Goal: Task Accomplishment & Management: Use online tool/utility

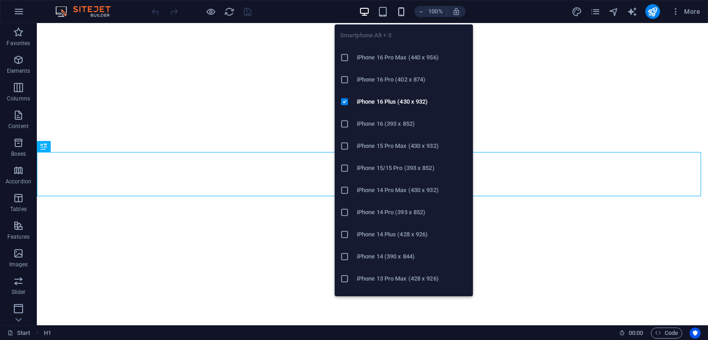
click at [400, 15] on icon "button" at bounding box center [401, 11] width 11 height 11
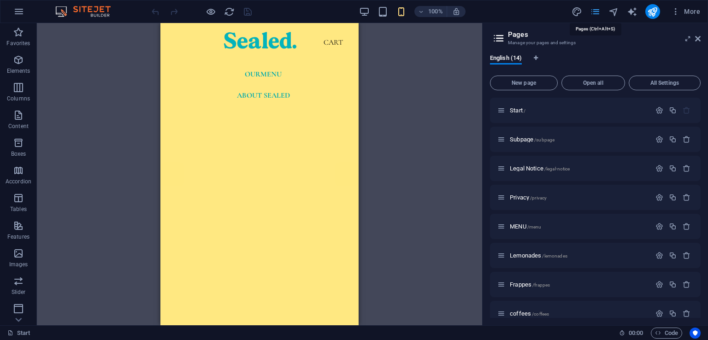
click at [328, 39] on div "CART" at bounding box center [333, 42] width 198 height 11
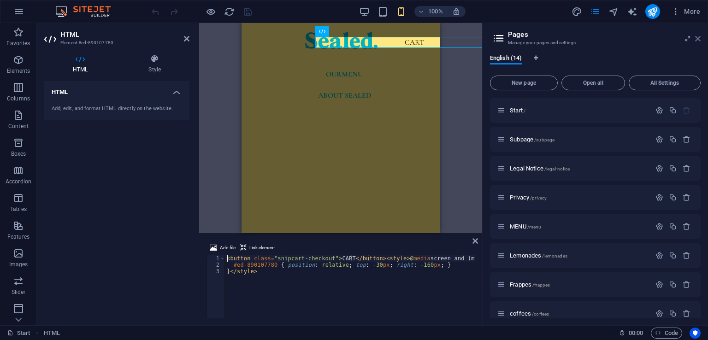
click at [700, 37] on icon at bounding box center [698, 38] width 6 height 7
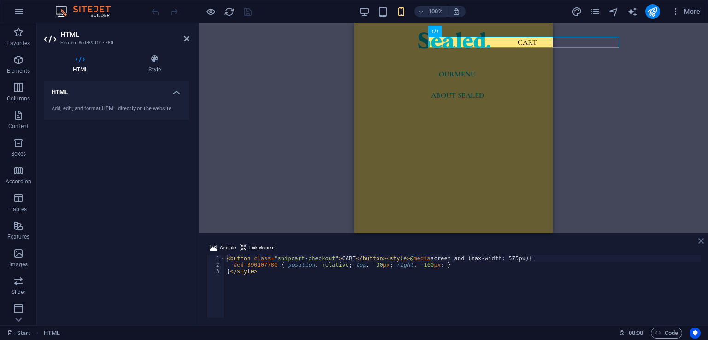
click at [701, 241] on icon at bounding box center [701, 240] width 6 height 7
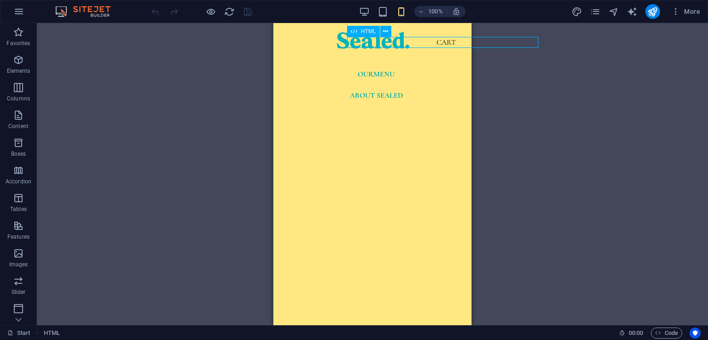
click at [452, 44] on div "CART" at bounding box center [446, 42] width 198 height 11
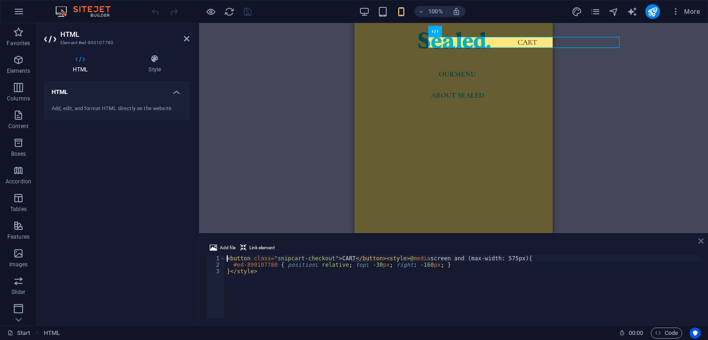
click at [702, 243] on icon at bounding box center [701, 240] width 6 height 7
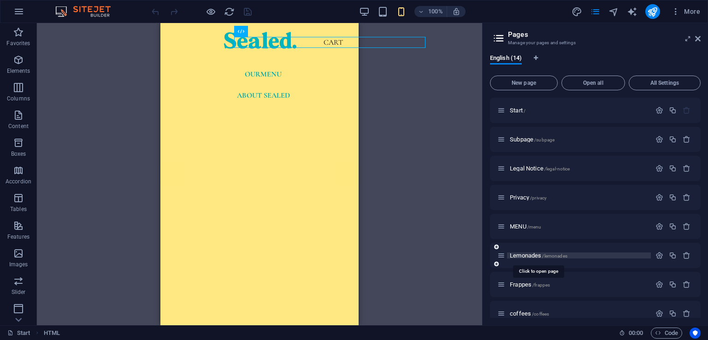
click at [520, 257] on span "Lemonades /lemonades" at bounding box center [539, 255] width 58 height 7
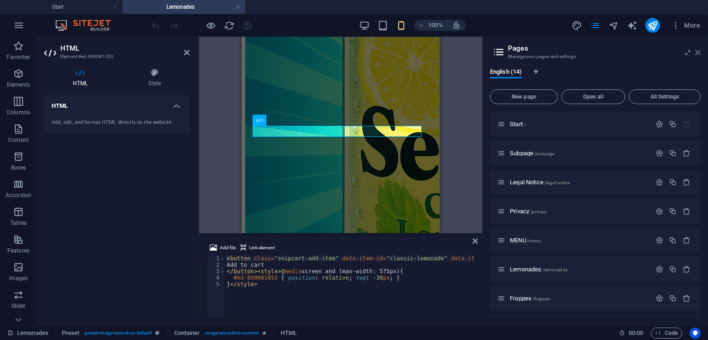
click at [698, 51] on icon at bounding box center [698, 52] width 6 height 7
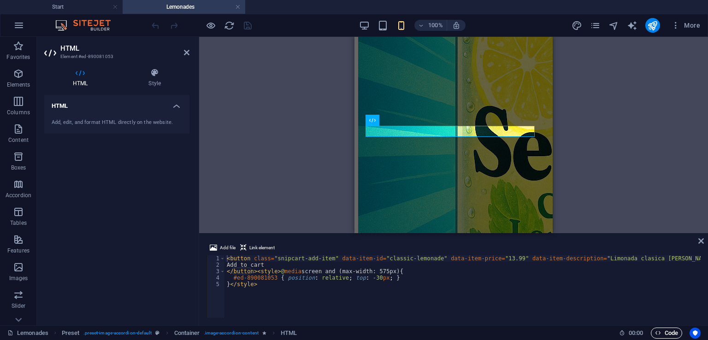
click at [675, 335] on span "Code" at bounding box center [666, 333] width 23 height 11
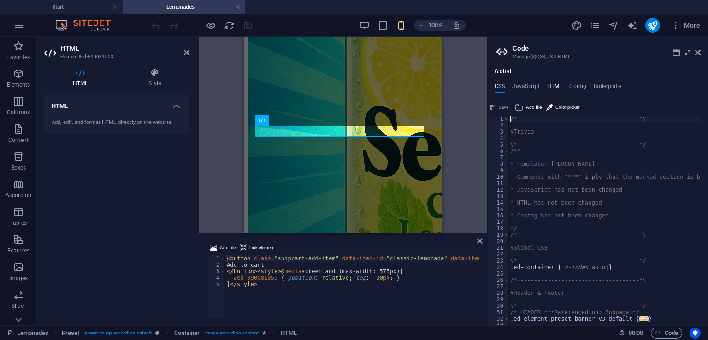
click at [549, 87] on h4 "HTML" at bounding box center [554, 88] width 15 height 10
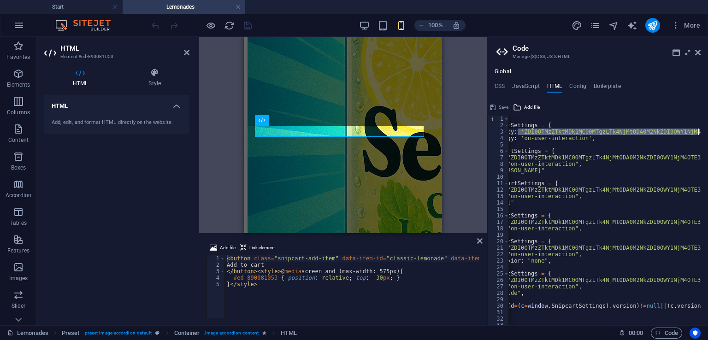
scroll to position [0, 114]
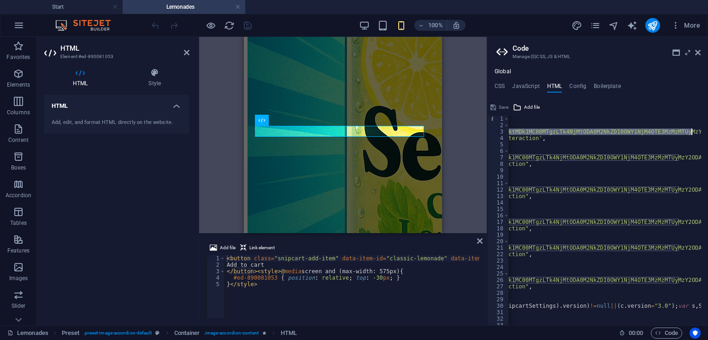
drag, startPoint x: 536, startPoint y: 133, endPoint x: 690, endPoint y: 133, distance: 153.9
paste textarea "NzBhMTE4N2QtODc5Mi00YmQ2LTllMDctOGE5M2UwMDgzZmRj"
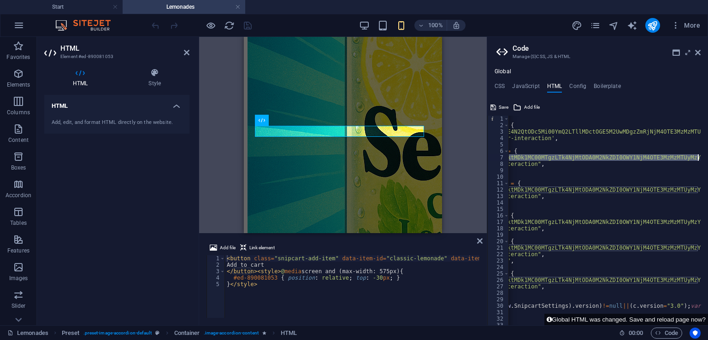
scroll to position [0, 101]
drag, startPoint x: 536, startPoint y: 159, endPoint x: 693, endPoint y: 159, distance: 156.2
paste textarea "NzBhMTE4N2QtODc5Mi00YmQ2LTllMDctOGE5M2UwMDgzZmRj"
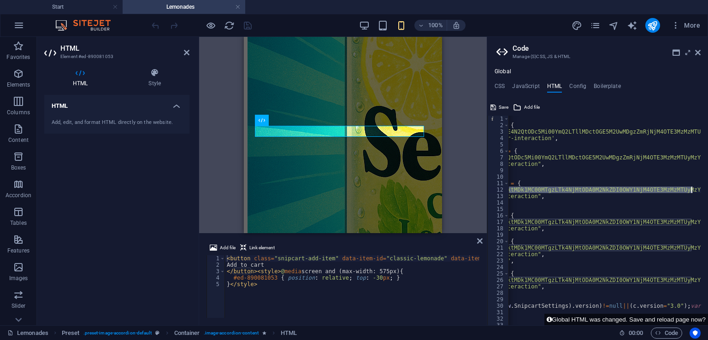
drag, startPoint x: 569, startPoint y: 188, endPoint x: 690, endPoint y: 192, distance: 121.7
paste textarea "NzBhMTE4N2QtODc5Mi00YmQ2LTllMDctOGE5M2UwMDgzZmRj"
drag, startPoint x: 689, startPoint y: 222, endPoint x: 635, endPoint y: 220, distance: 53.9
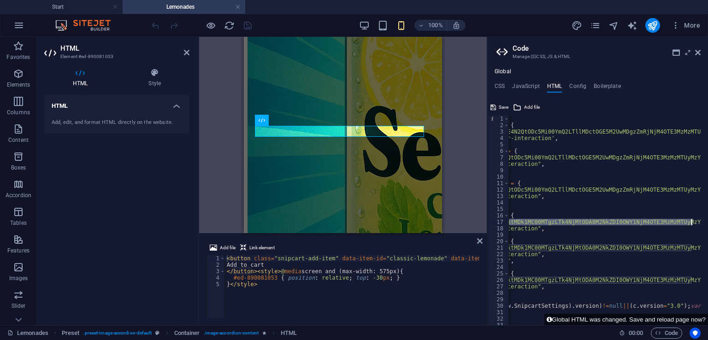
drag, startPoint x: 538, startPoint y: 223, endPoint x: 691, endPoint y: 224, distance: 153.0
paste textarea "NzBhMTE4N2QtODc5Mi00YmQ2LTllMDctOGE5M2UwMDgzZmRj"
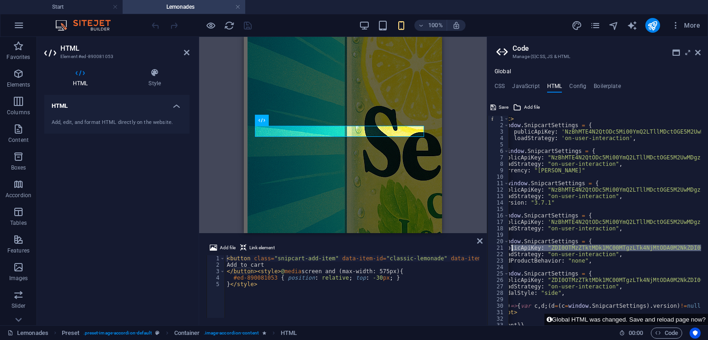
scroll to position [0, 24]
drag, startPoint x: 691, startPoint y: 247, endPoint x: 545, endPoint y: 249, distance: 146.1
paste textarea "NzBhMTE4N2QtODc5Mi00YmQ2LTllMDctOGE5M2UwMDgzZmRj"
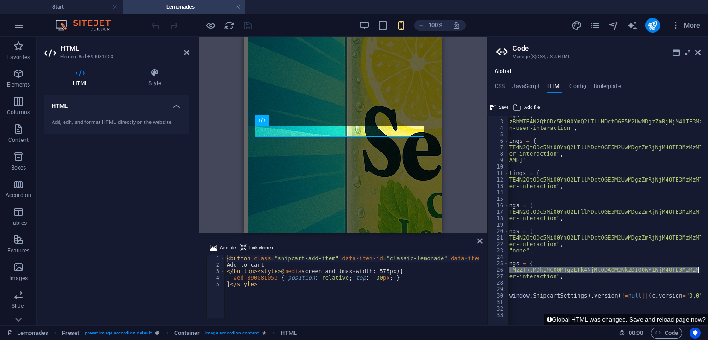
scroll to position [0, 101]
drag, startPoint x: 569, startPoint y: 270, endPoint x: 691, endPoint y: 271, distance: 122.1
paste textarea "NzBhMTE4N2QtODc5Mi00YmQ2LTllMDctOGE5M2UwMDgzZmRj"
type textarea "publicApiKey: "NzBhMTE4N2QtODc5Mi00YmQ2LTllMDctOGE5M2UwMDgzZmRjNjM4OTE3MzMzMTUy…"
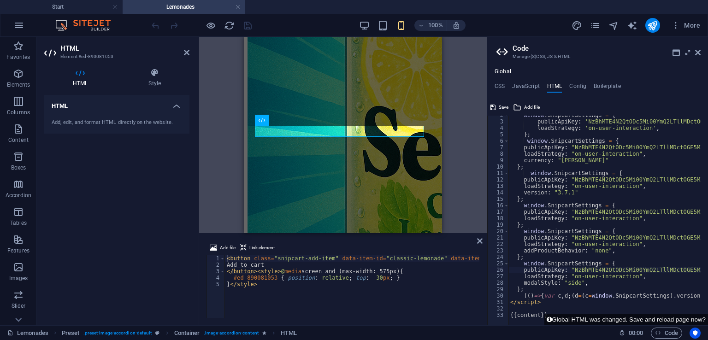
scroll to position [0, 0]
click at [643, 318] on button "Global HTML was changed. Save and reload page now?" at bounding box center [626, 320] width 164 height 12
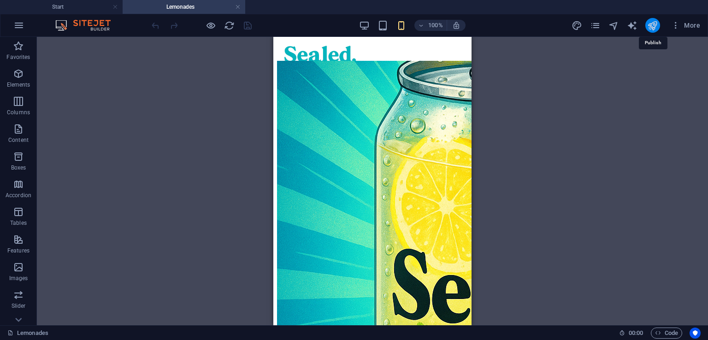
click at [652, 22] on icon "publish" at bounding box center [652, 25] width 11 height 11
